Goal: Task Accomplishment & Management: Use online tool/utility

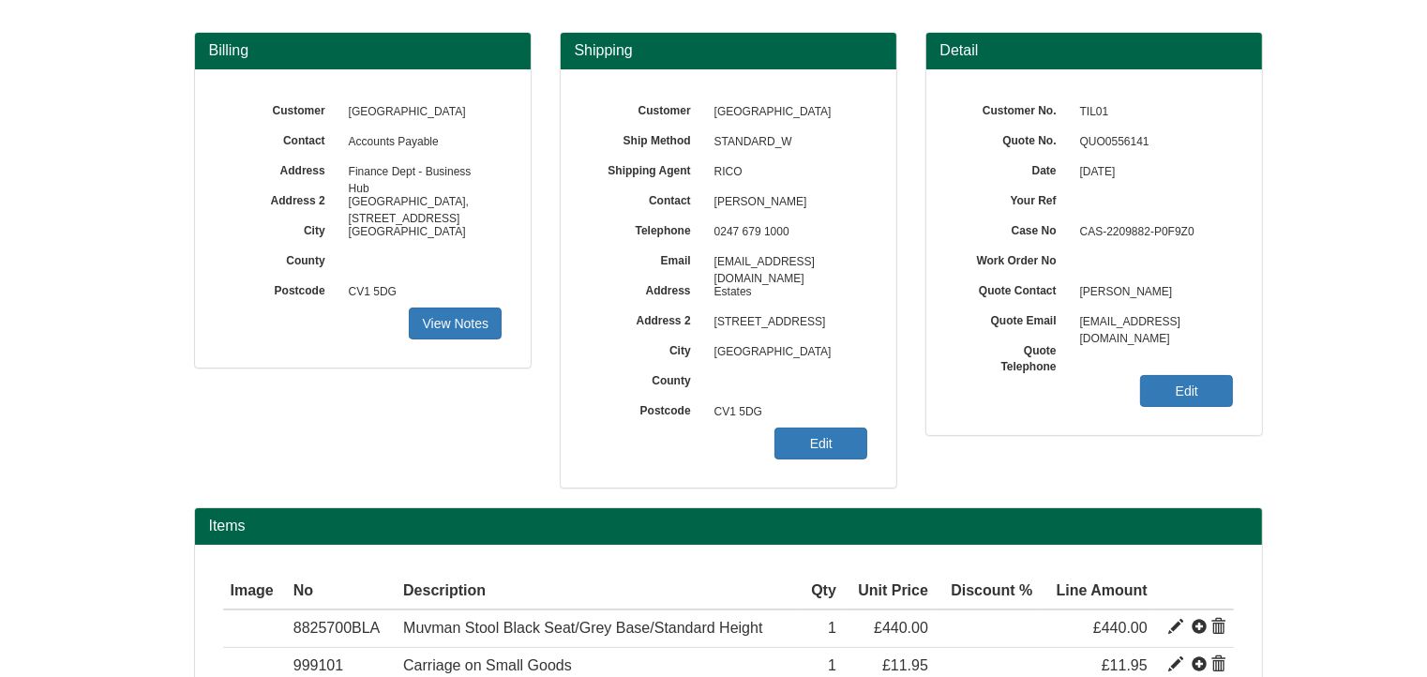
scroll to position [281, 0]
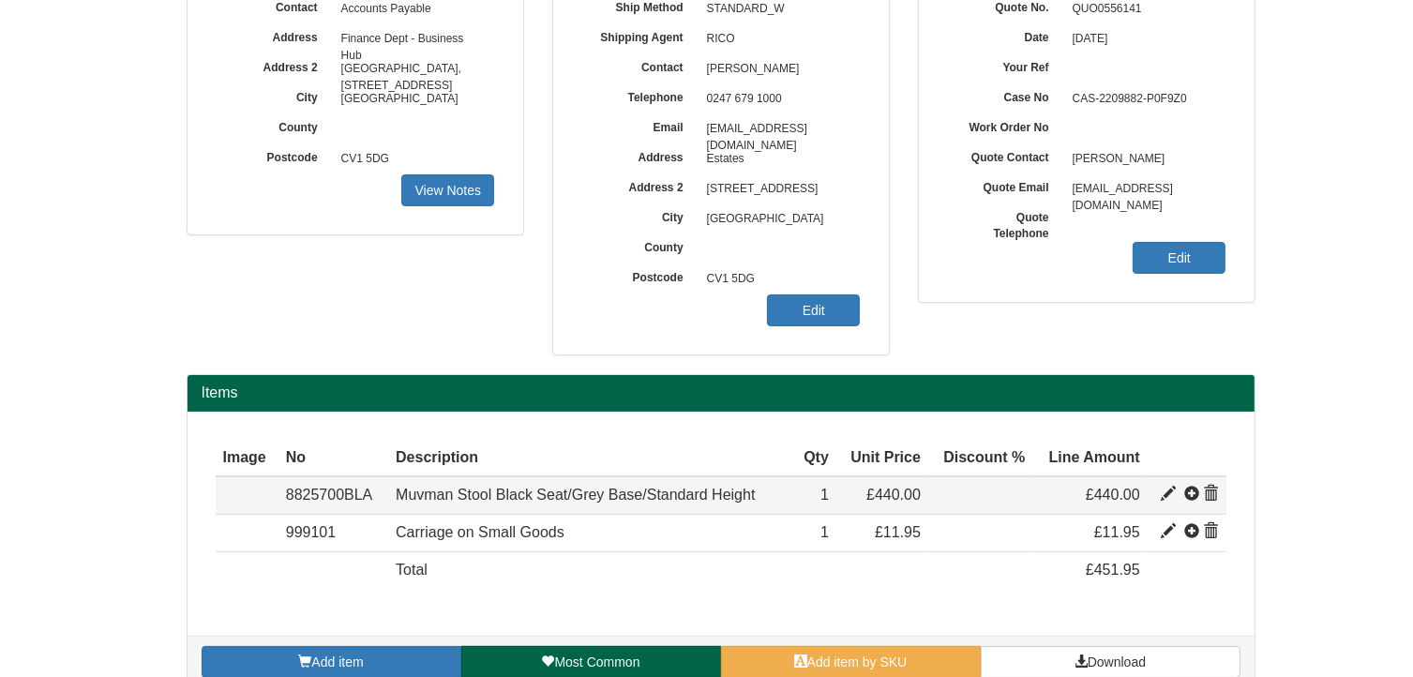
click at [1167, 489] on span at bounding box center [1168, 494] width 15 height 15
type input "Muvman Stool Black Seat/Grey Base/Standard Height"
type input "Seat Height 51cm-84cm. Microfibre Comfort [PERSON_NAME]"
type input "205.21"
type input "440.00"
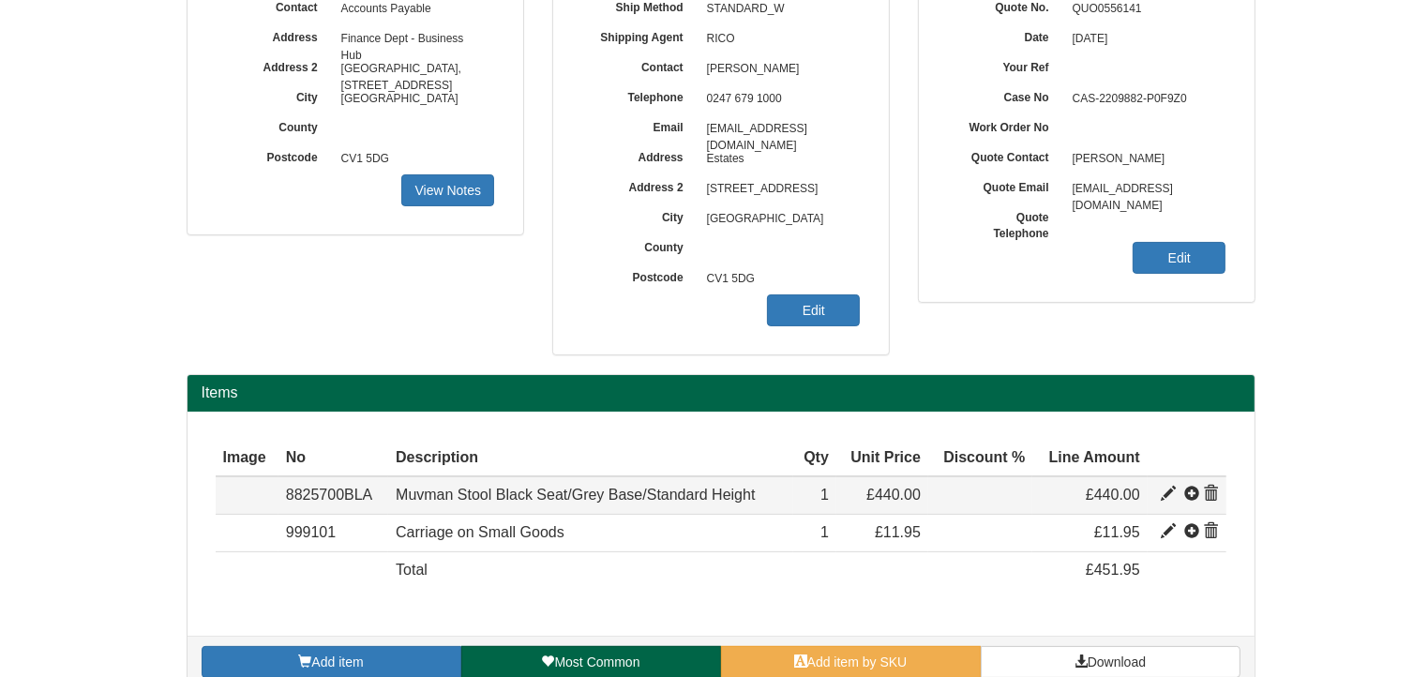
type input "440.00"
type input "1"
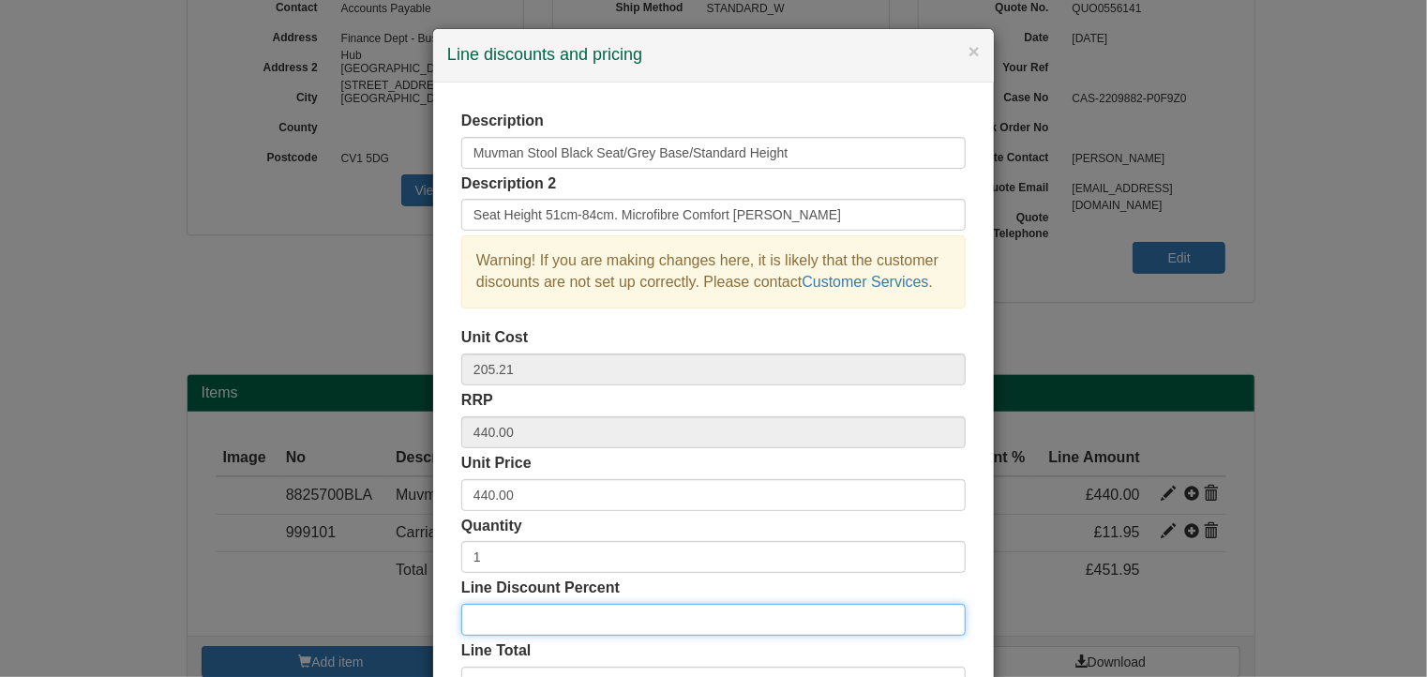
click at [529, 615] on input "Line Discount Percent" at bounding box center [713, 620] width 504 height 32
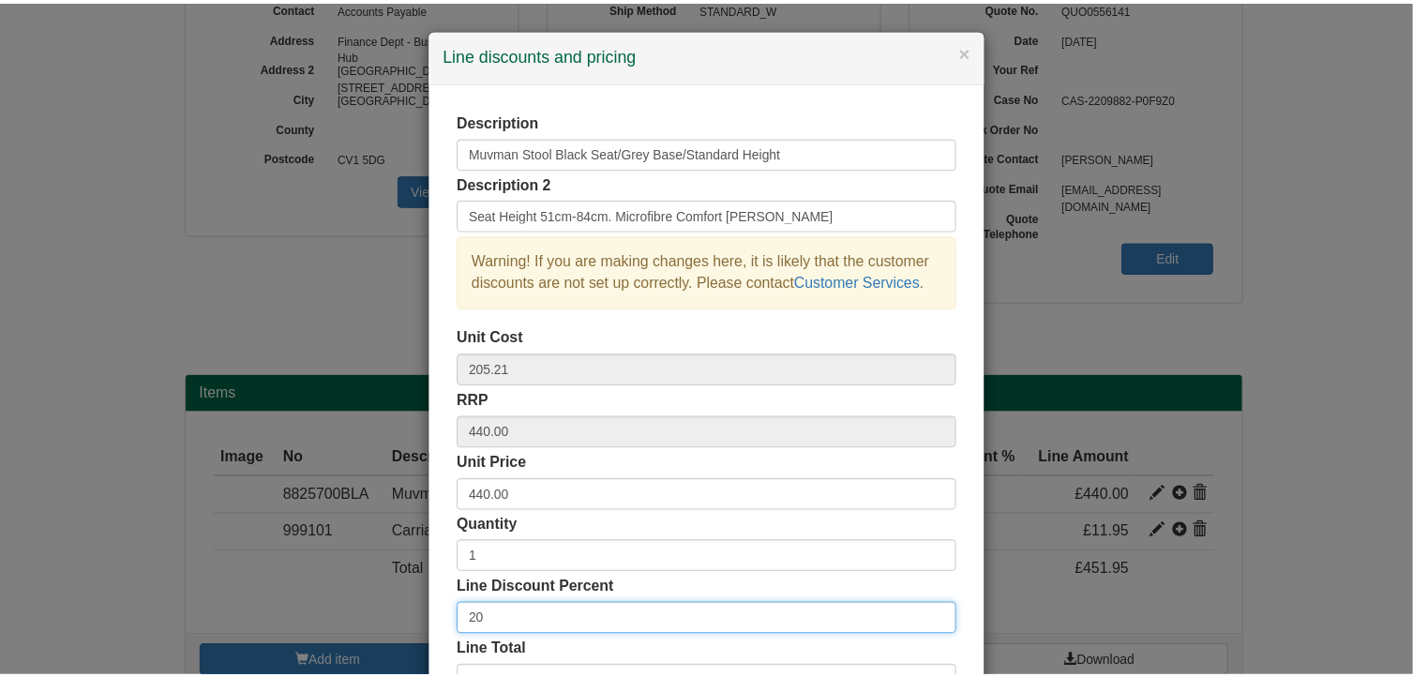
scroll to position [143, 0]
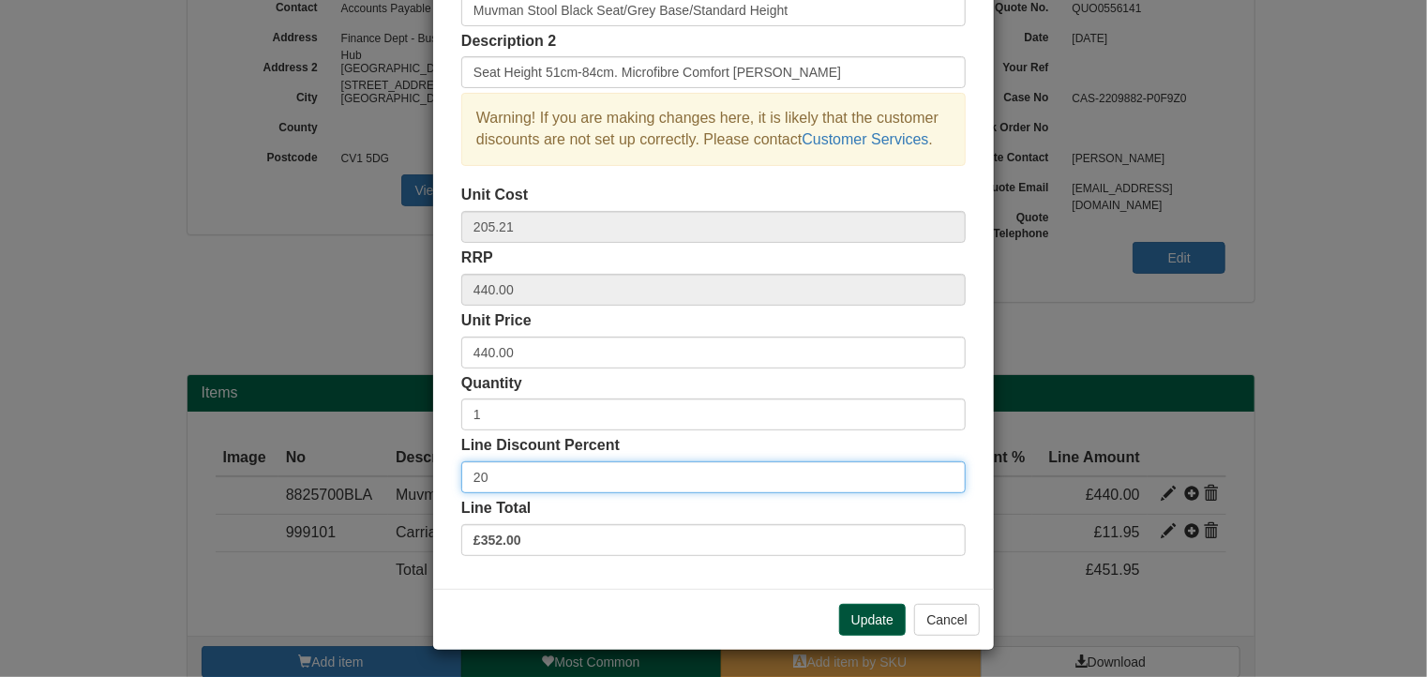
type input "20"
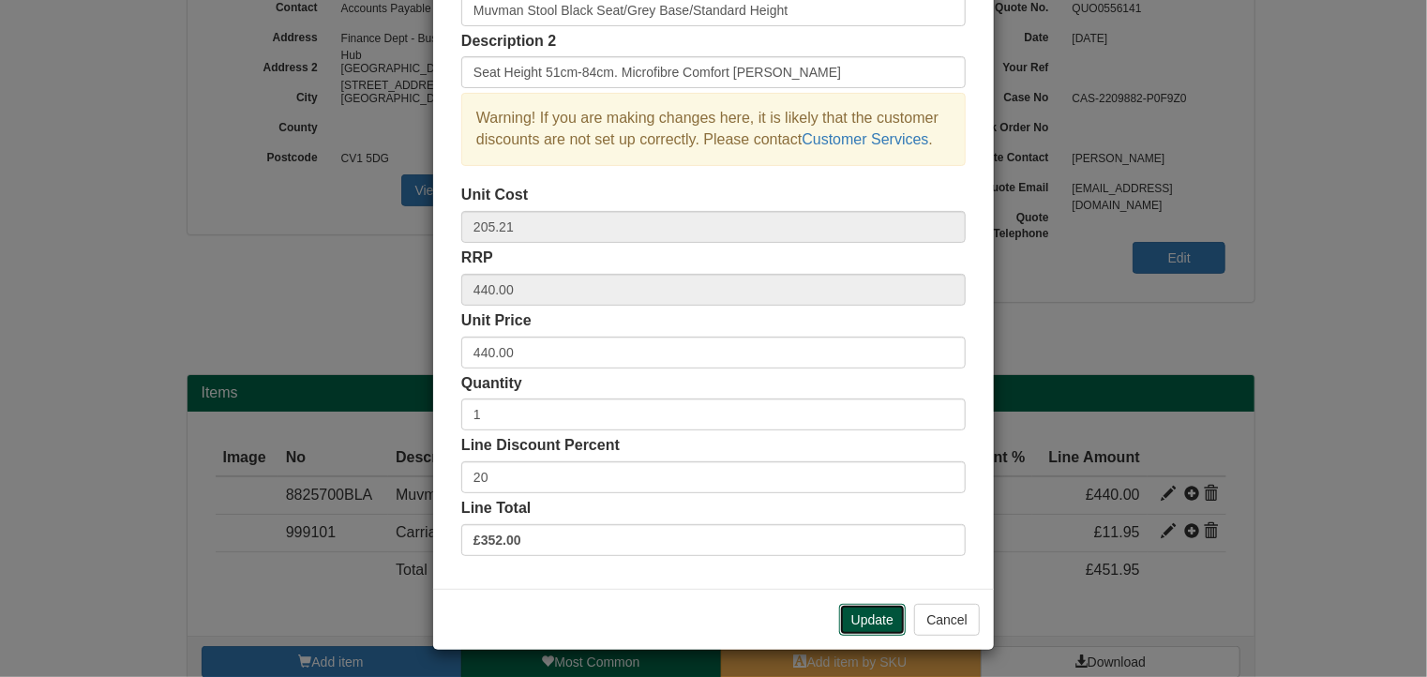
click at [855, 616] on button "Update" at bounding box center [872, 620] width 67 height 32
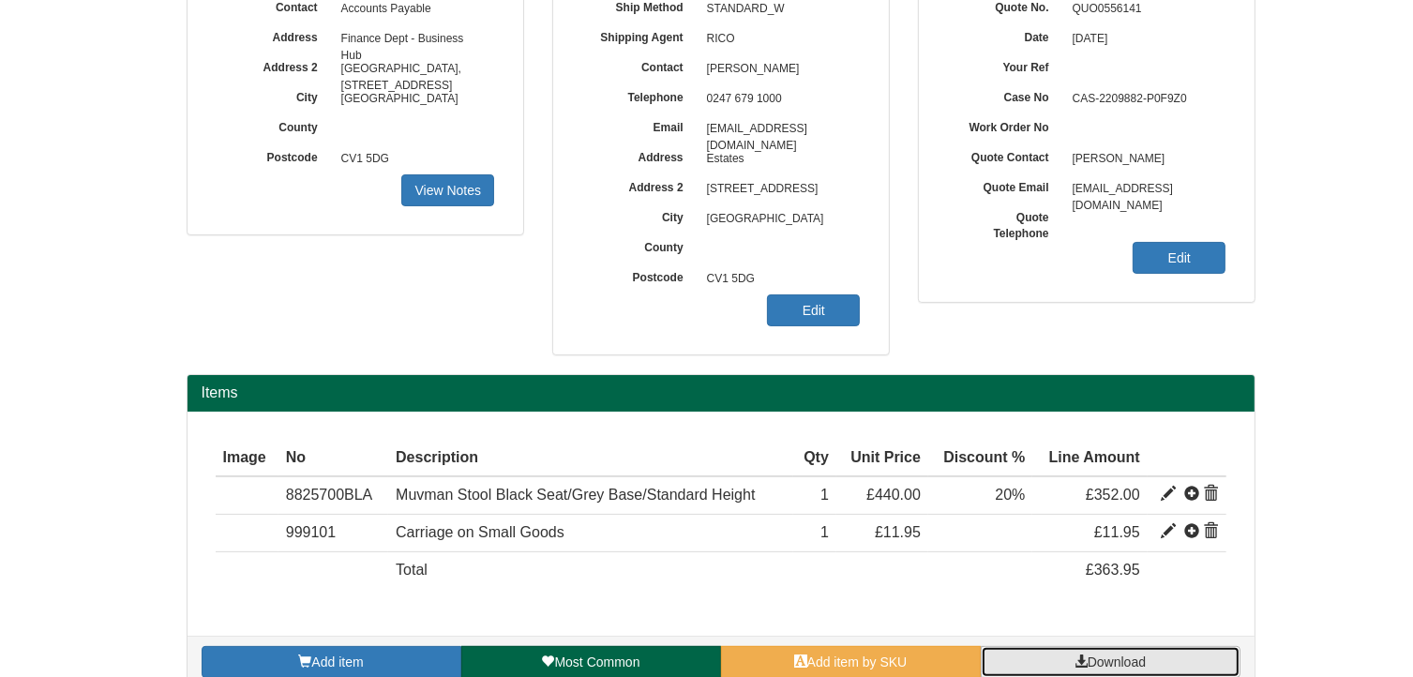
click at [1103, 659] on span "Download" at bounding box center [1117, 661] width 58 height 15
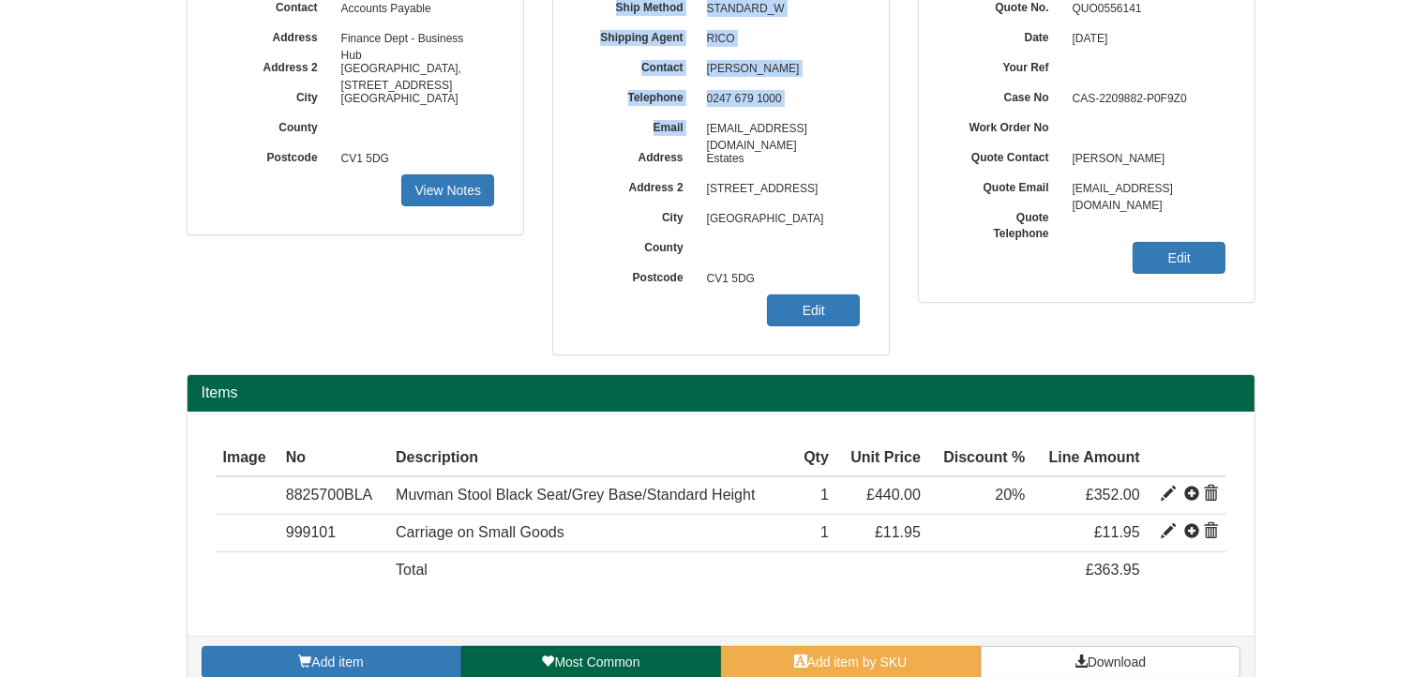
drag, startPoint x: 707, startPoint y: 125, endPoint x: 896, endPoint y: 128, distance: 189.4
click at [896, 128] on div "Shipping Customer [GEOGRAPHIC_DATA] Ship Method STANDARD_W Shipping Agent RICO …" at bounding box center [721, 136] width 366 height 475
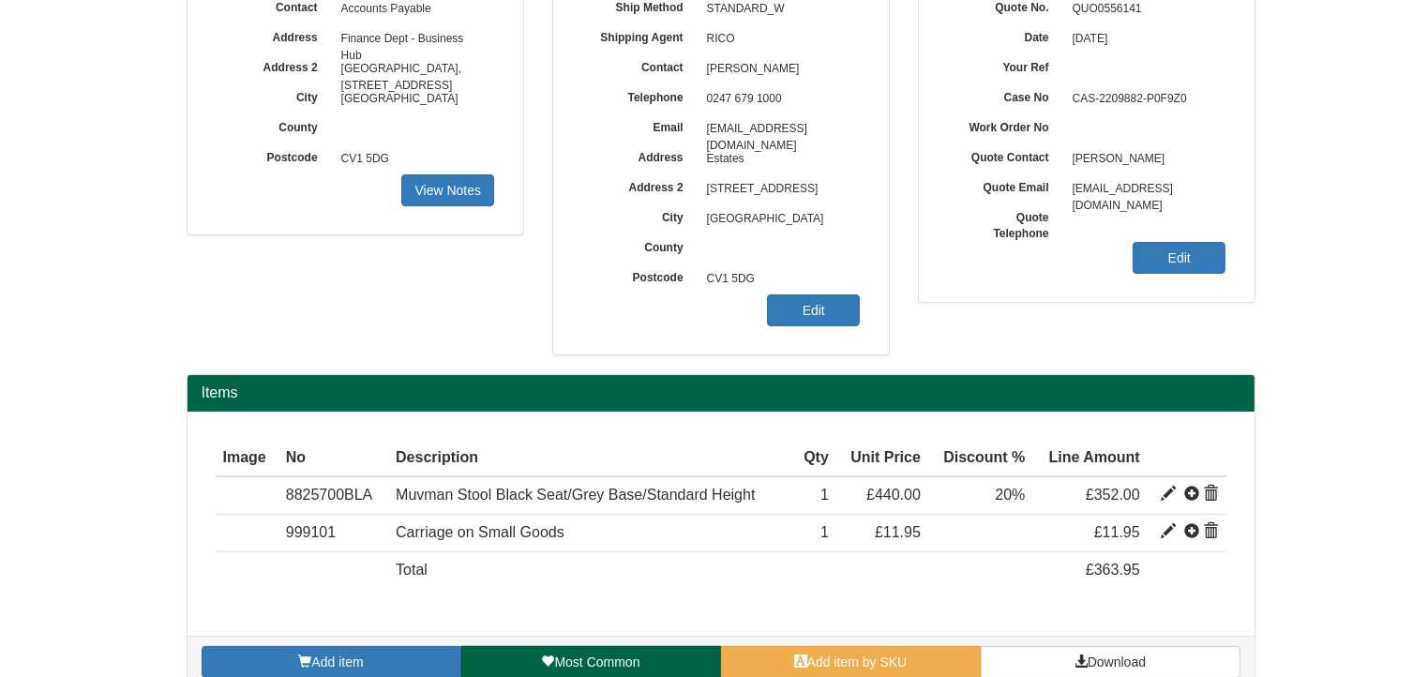
click at [858, 129] on span "[EMAIL_ADDRESS][DOMAIN_NAME]" at bounding box center [779, 129] width 163 height 30
drag, startPoint x: 708, startPoint y: 121, endPoint x: 645, endPoint y: 158, distance: 73.2
copy div "[EMAIL_ADDRESS][DOMAIN_NAME] A"
